Goal: Entertainment & Leisure: Consume media (video, audio)

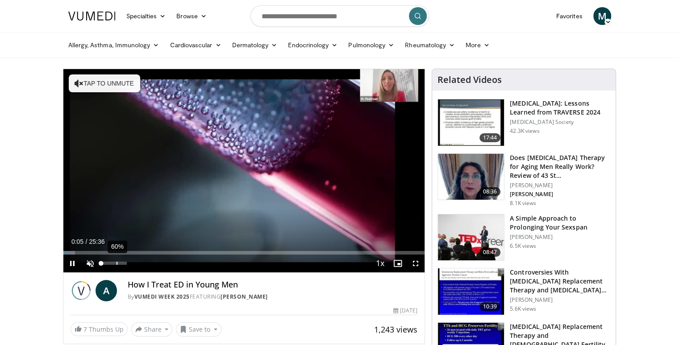
click at [116, 265] on div "60%" at bounding box center [114, 264] width 31 height 18
click at [125, 265] on div "95%" at bounding box center [113, 263] width 25 height 3
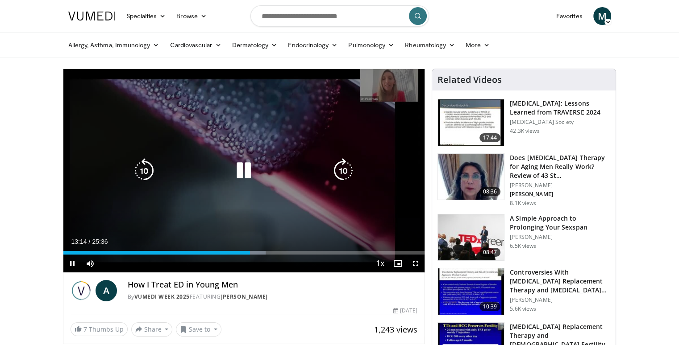
click at [149, 171] on icon "Video Player" at bounding box center [144, 170] width 25 height 25
click at [145, 170] on icon "Video Player" at bounding box center [144, 170] width 25 height 25
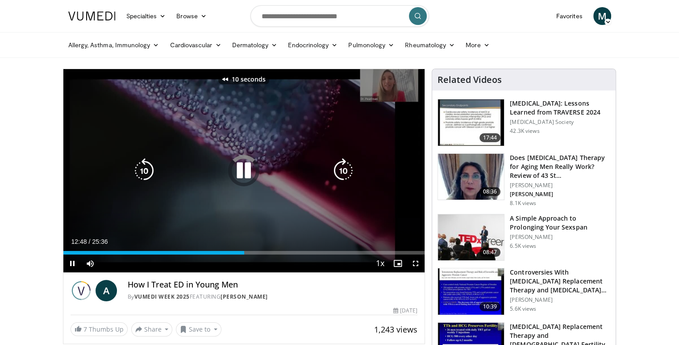
click at [145, 170] on icon "Video Player" at bounding box center [144, 170] width 25 height 25
click at [143, 175] on icon "Video Player" at bounding box center [144, 170] width 25 height 25
click at [343, 170] on icon "Video Player" at bounding box center [343, 170] width 25 height 25
click at [342, 170] on icon "Video Player" at bounding box center [343, 170] width 25 height 25
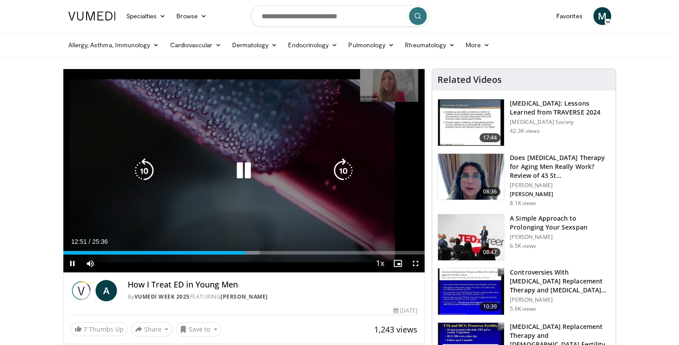
click at [342, 170] on icon "Video Player" at bounding box center [343, 170] width 25 height 25
click at [144, 171] on icon "Video Player" at bounding box center [144, 170] width 25 height 25
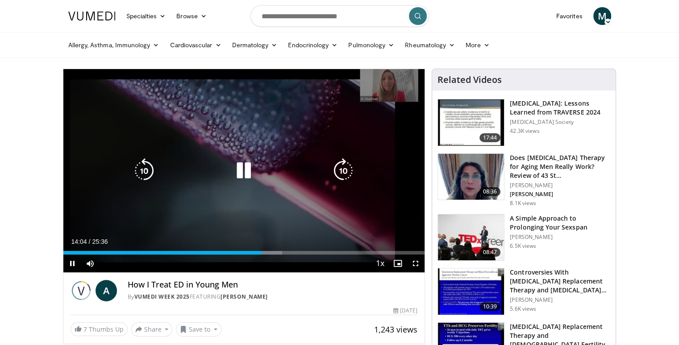
click at [145, 171] on icon "Video Player" at bounding box center [144, 170] width 25 height 25
click at [145, 172] on icon "Video Player" at bounding box center [144, 170] width 25 height 25
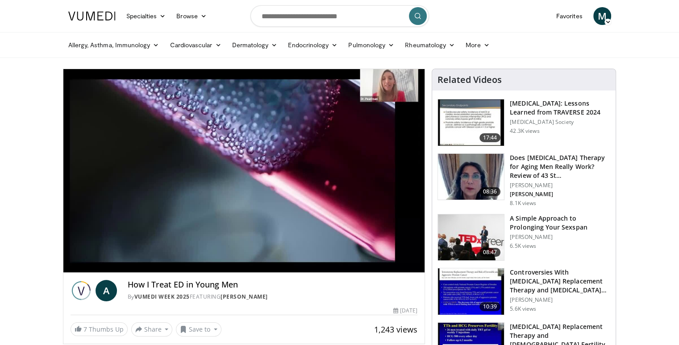
click at [145, 172] on div "10 seconds Tap to unmute" at bounding box center [243, 170] width 361 height 203
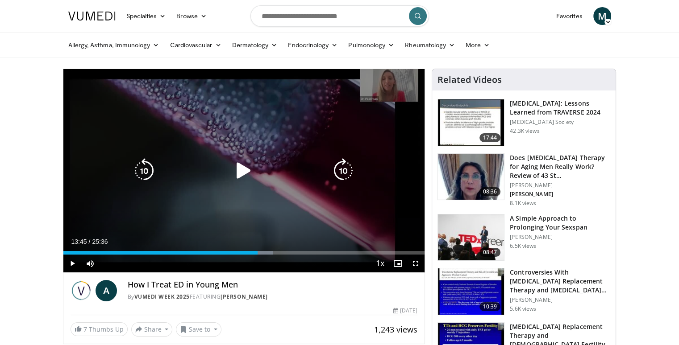
click at [145, 169] on icon "Video Player" at bounding box center [144, 170] width 25 height 25
click at [247, 171] on icon "Video Player" at bounding box center [243, 170] width 25 height 25
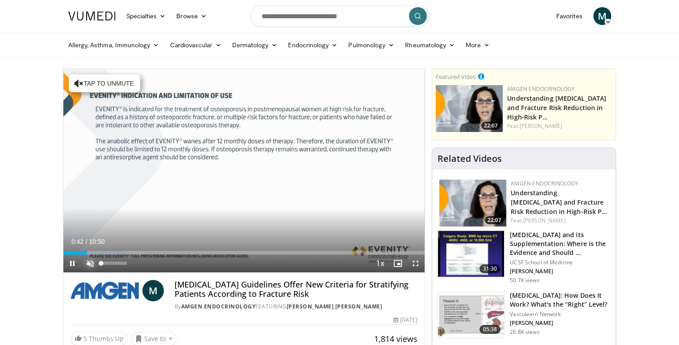
click at [91, 266] on span "Video Player" at bounding box center [90, 264] width 18 height 18
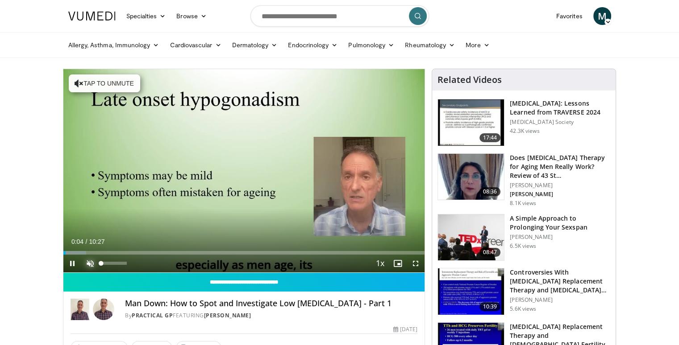
click at [89, 263] on span "Video Player" at bounding box center [90, 264] width 18 height 18
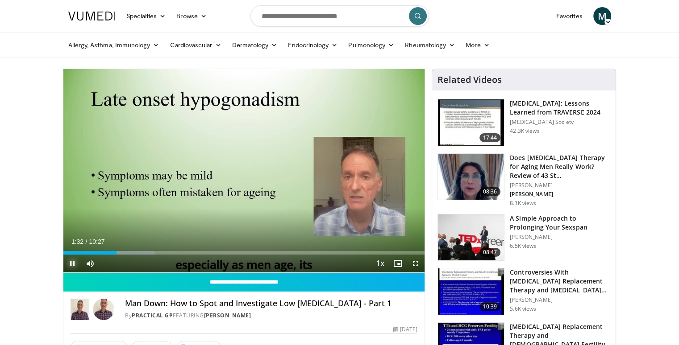
click at [76, 263] on span "Video Player" at bounding box center [72, 264] width 18 height 18
